Goal: Check status

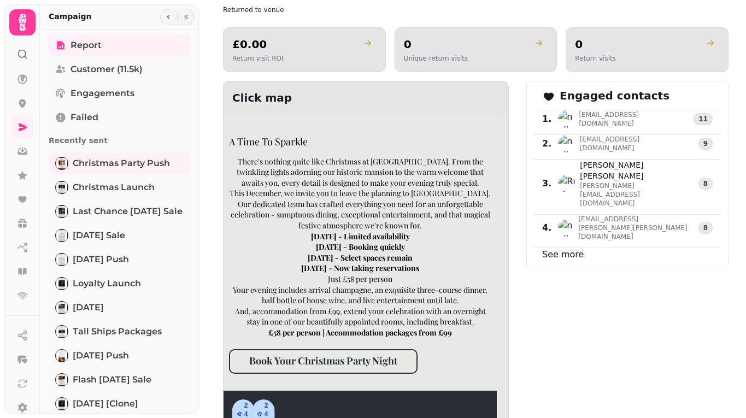
scroll to position [82, 0]
click at [23, 376] on icon at bounding box center [22, 373] width 11 height 11
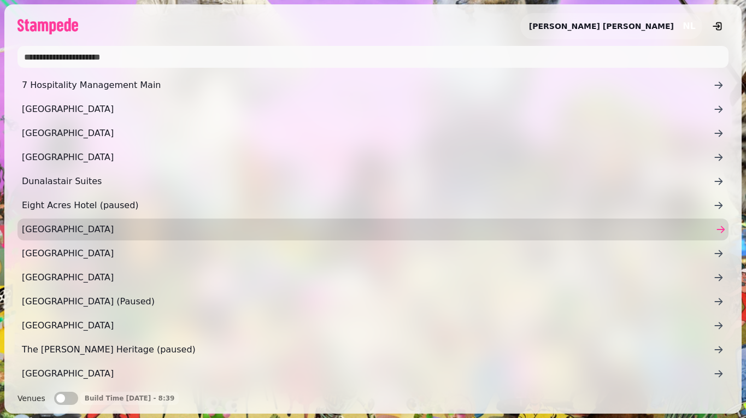
click at [194, 230] on span "Glasgow Grosvenor Hotel" at bounding box center [367, 229] width 691 height 13
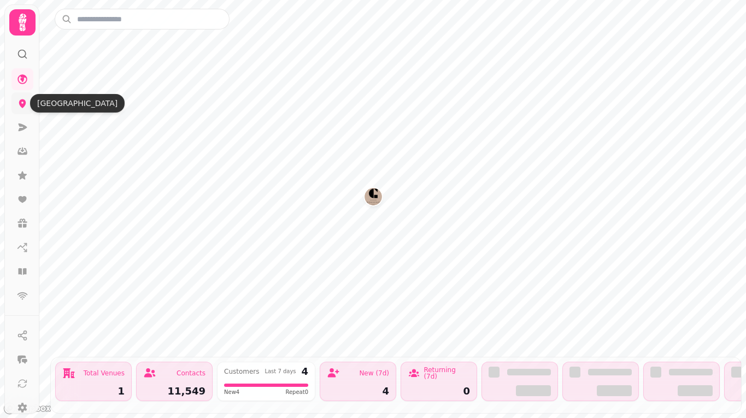
click at [20, 107] on icon at bounding box center [22, 103] width 11 height 11
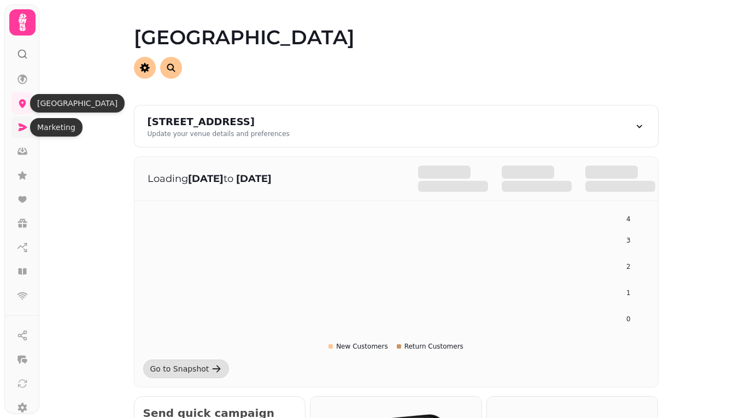
click at [21, 133] on link at bounding box center [22, 127] width 22 height 22
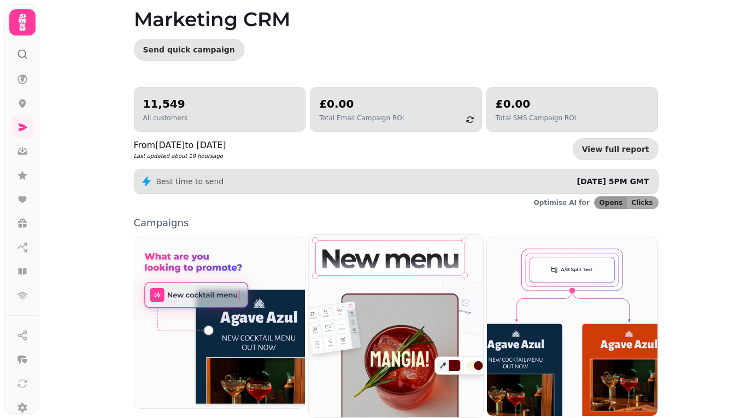
scroll to position [48, 0]
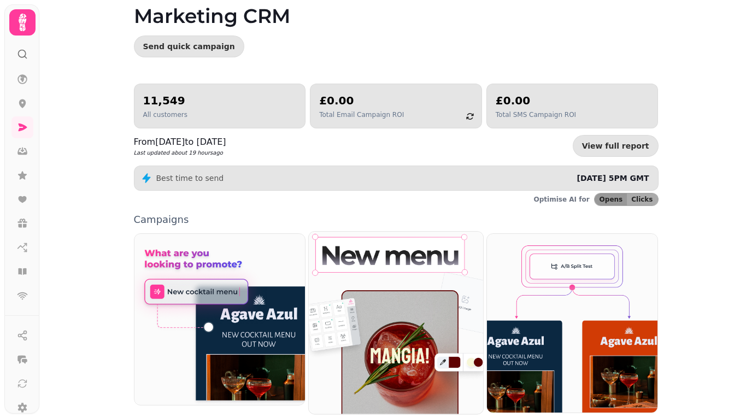
click at [403, 288] on img at bounding box center [396, 322] width 192 height 200
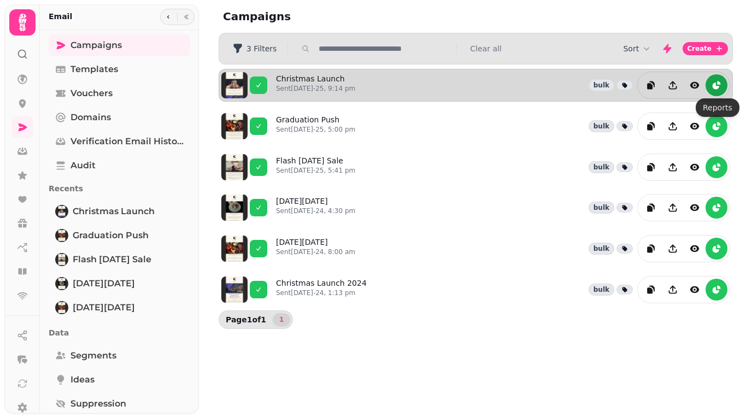
click at [717, 82] on icon "reports" at bounding box center [716, 85] width 11 height 11
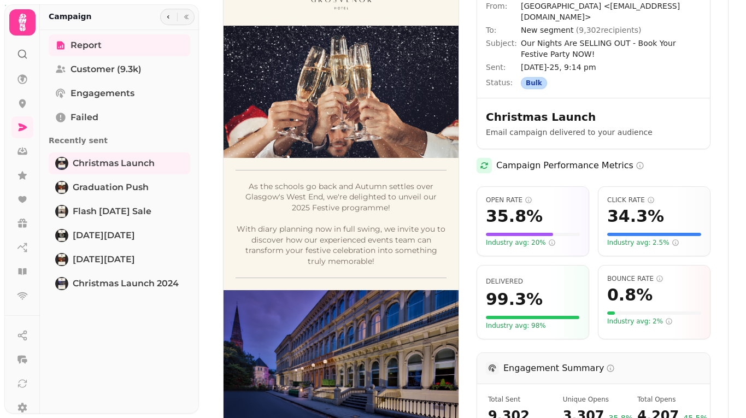
scroll to position [72, 0]
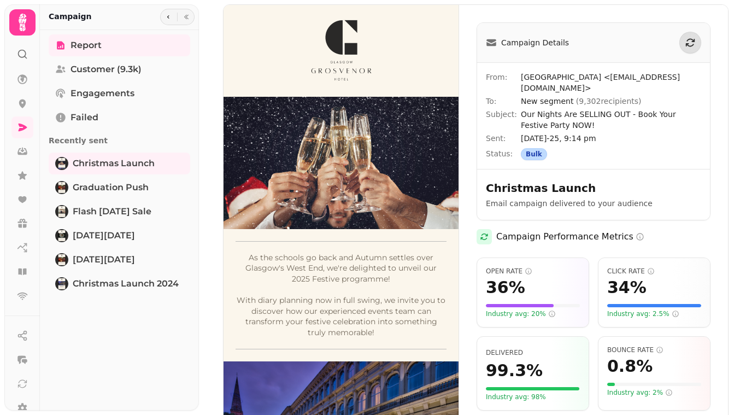
click at [438, 16] on img at bounding box center [340, 259] width 235 height 509
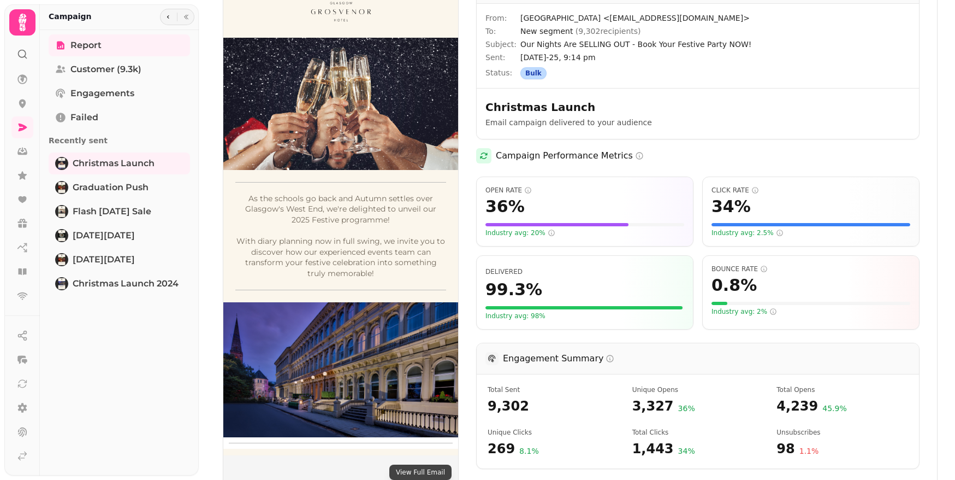
scroll to position [60, 0]
